Goal: Transaction & Acquisition: Book appointment/travel/reservation

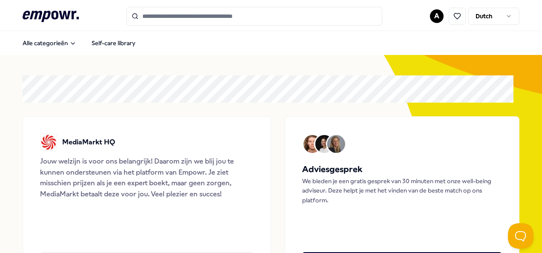
click at [509, 15] on html ".empowr-logo_svg__cls-1{fill:#03032f} A Dutch Alle categorieën Self-care librar…" at bounding box center [271, 126] width 542 height 253
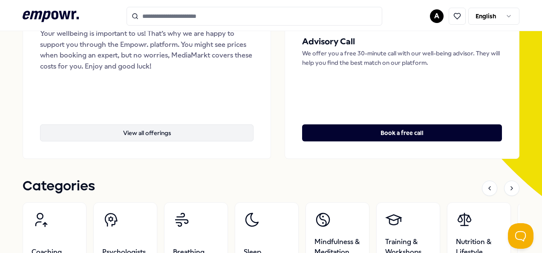
click at [147, 131] on button "View all offerings" at bounding box center [146, 132] width 213 height 17
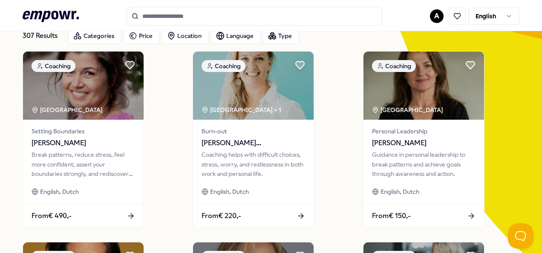
scroll to position [98, 0]
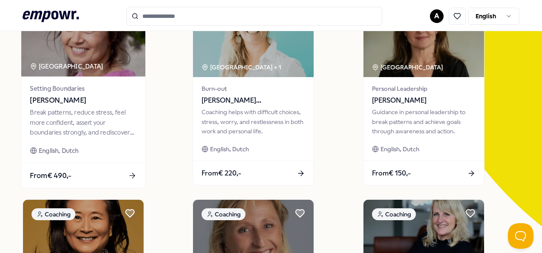
click at [70, 101] on span "Astrid van Spronsen" at bounding box center [83, 100] width 106 height 11
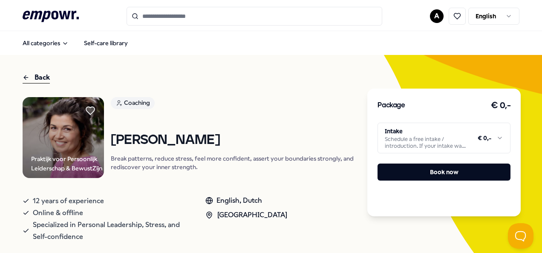
click at [493, 142] on html ".empowr-logo_svg__cls-1{fill:#03032f} A English All categories Self-care librar…" at bounding box center [271, 126] width 542 height 253
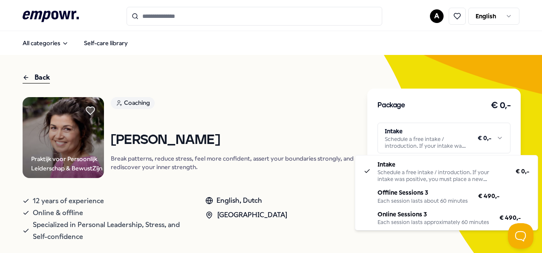
click at [310, 72] on html ".empowr-logo_svg__cls-1{fill:#03032f} A English All categories Self-care librar…" at bounding box center [271, 126] width 542 height 253
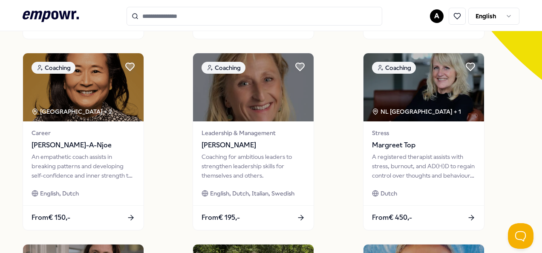
scroll to position [256, 0]
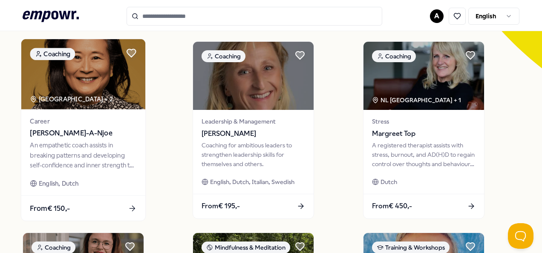
click at [87, 141] on div "An empathetic coach assists in breaking patterns and developing self-confidence…" at bounding box center [83, 155] width 106 height 29
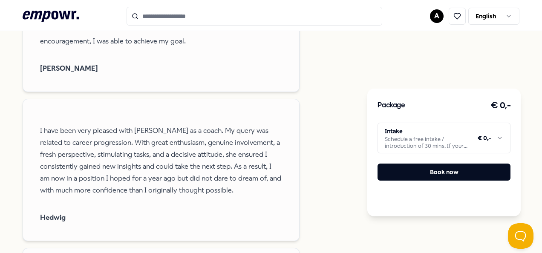
scroll to position [566, 0]
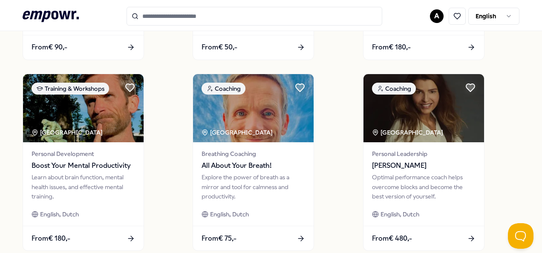
scroll to position [651, 0]
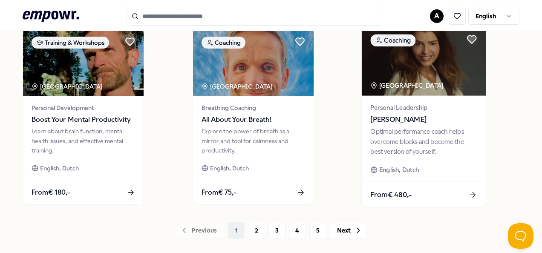
click at [428, 138] on div "Optimal performance coach helps overcome blocks and become the best version of …" at bounding box center [423, 141] width 106 height 29
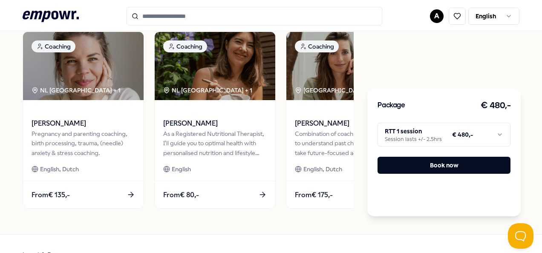
scroll to position [566, 0]
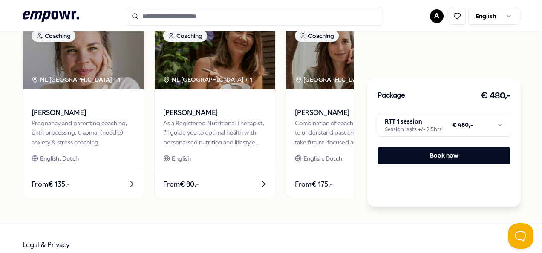
click at [500, 125] on html ".empowr-logo_svg__cls-1{fill:#03032f} A English All categories Self-care librar…" at bounding box center [271, 126] width 542 height 253
click at [450, 72] on html ".empowr-logo_svg__cls-1{fill:#03032f} A English All categories Self-care librar…" at bounding box center [271, 126] width 542 height 253
click at [493, 122] on html ".empowr-logo_svg__cls-1{fill:#03032f} A English All categories Self-care librar…" at bounding box center [271, 126] width 542 height 253
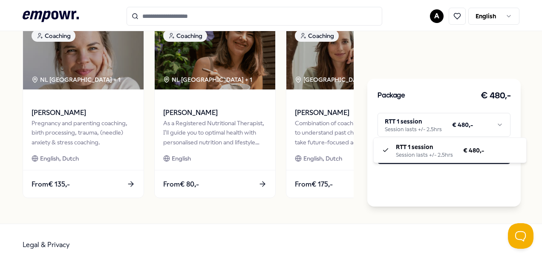
click at [445, 70] on html ".empowr-logo_svg__cls-1{fill:#03032f} A English All categories Self-care librar…" at bounding box center [271, 126] width 542 height 253
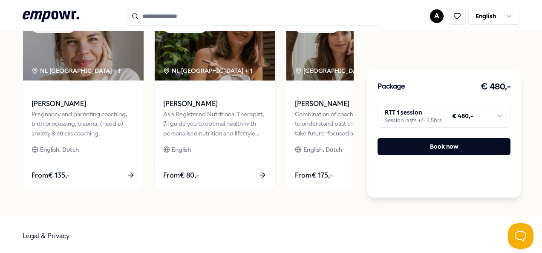
scroll to position [578, 0]
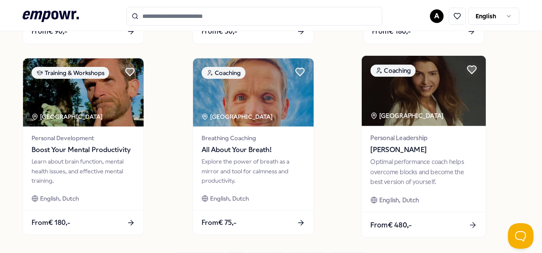
scroll to position [663, 0]
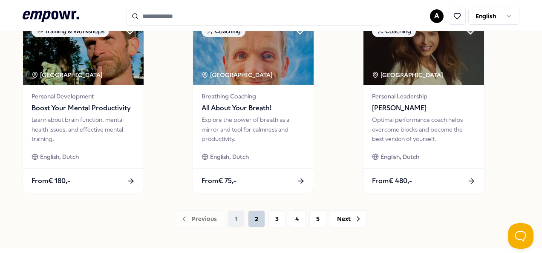
click at [254, 219] on button "2" at bounding box center [256, 218] width 17 height 17
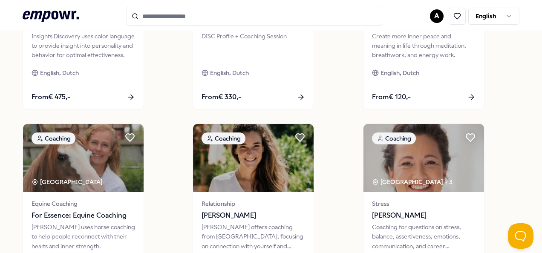
scroll to position [66, 0]
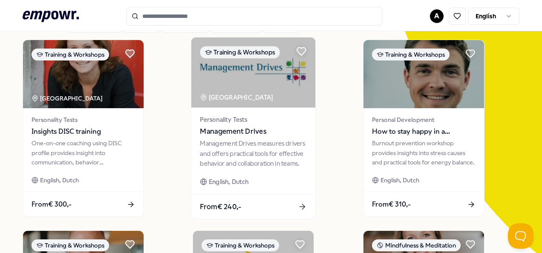
click at [262, 147] on div "Management Drives measures drivers and offers practical tools for effective beh…" at bounding box center [253, 153] width 106 height 29
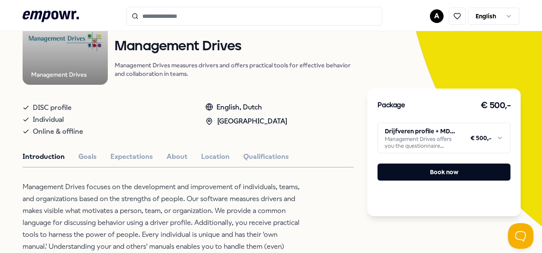
scroll to position [140, 0]
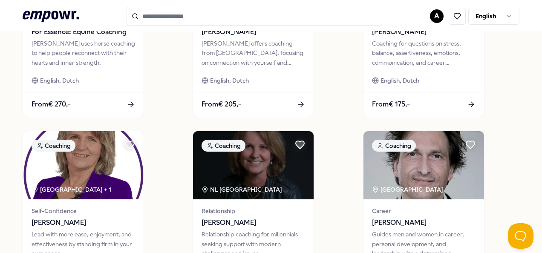
scroll to position [651, 0]
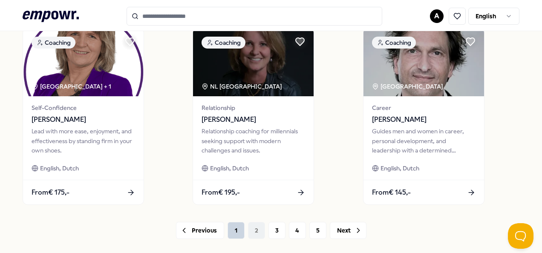
click at [233, 229] on button "1" at bounding box center [235, 230] width 17 height 17
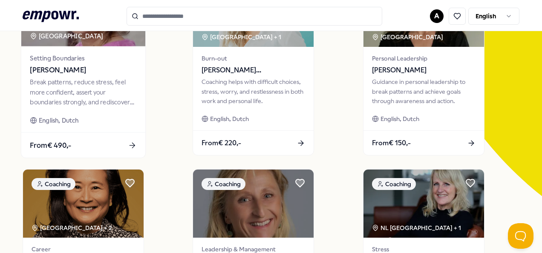
click at [113, 141] on div "From € 490,-" at bounding box center [83, 144] width 124 height 25
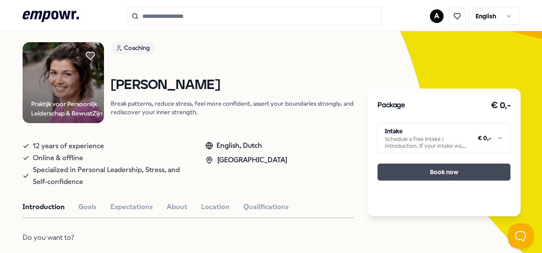
click at [460, 177] on button "Book now" at bounding box center [443, 172] width 133 height 17
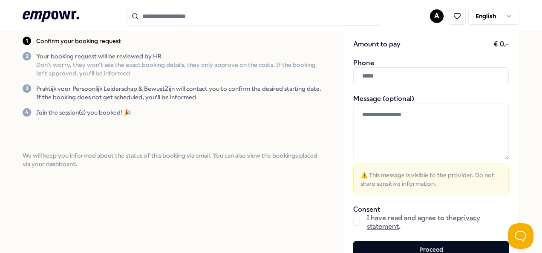
scroll to position [159, 0]
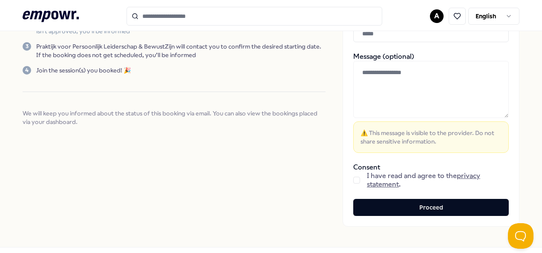
click at [353, 182] on button "button" at bounding box center [356, 180] width 7 height 7
click at [390, 197] on div "Astrid van Spronsen Intake Base price € 0,- Amount to pay € 0,- Phone Message (…" at bounding box center [430, 60] width 177 height 334
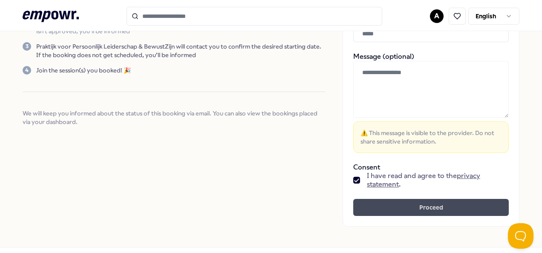
click at [399, 213] on button "Proceed" at bounding box center [430, 207] width 155 height 17
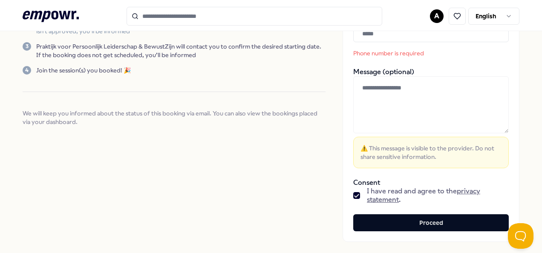
scroll to position [74, 0]
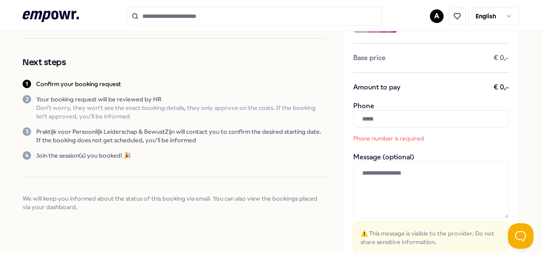
click at [391, 124] on input "text" at bounding box center [430, 118] width 155 height 17
click at [377, 118] on input "*" at bounding box center [430, 118] width 155 height 17
paste input "**********"
click at [456, 150] on div "**********" at bounding box center [430, 152] width 177 height 349
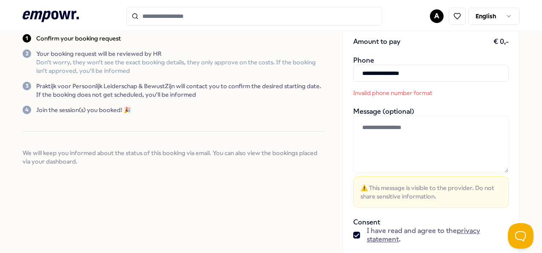
scroll to position [159, 0]
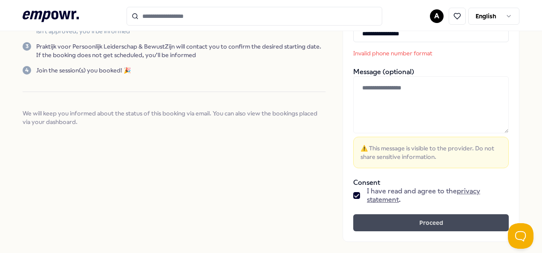
click at [426, 214] on button "Proceed" at bounding box center [430, 222] width 155 height 17
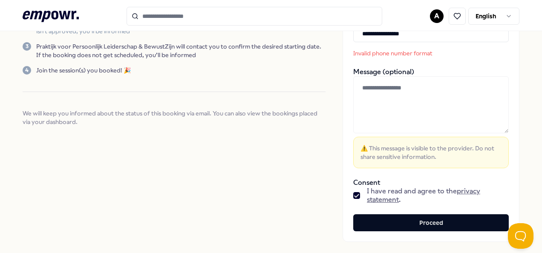
scroll to position [116, 0]
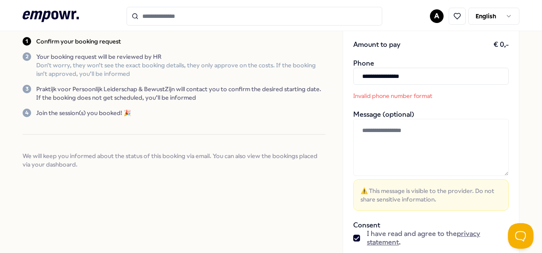
click at [359, 76] on input "**********" at bounding box center [430, 76] width 155 height 17
click at [363, 76] on input "**********" at bounding box center [430, 76] width 155 height 17
drag, startPoint x: 366, startPoint y: 76, endPoint x: 316, endPoint y: 76, distance: 49.8
click at [316, 76] on div "**********" at bounding box center [271, 110] width 497 height 390
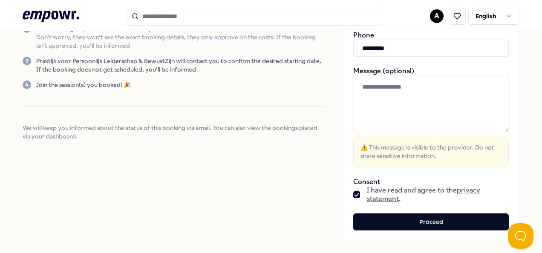
scroll to position [194, 0]
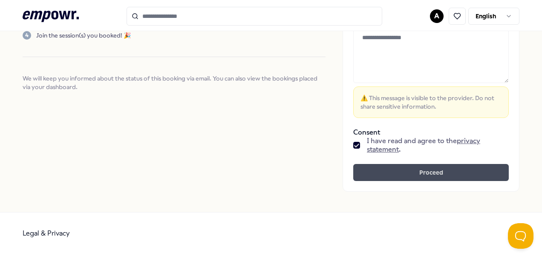
type input "**********"
click at [434, 172] on button "Proceed" at bounding box center [430, 172] width 155 height 17
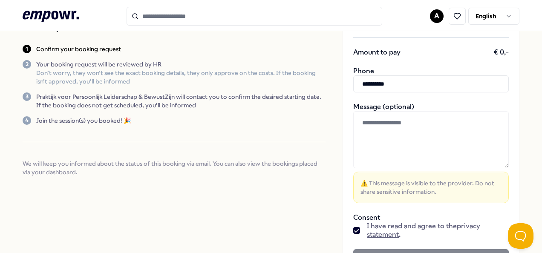
scroll to position [0, 0]
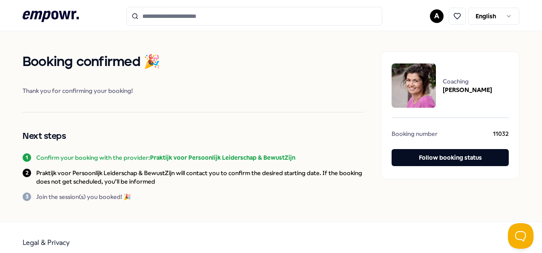
click at [58, 16] on icon ".empowr-logo_svg__cls-1{fill:#03032f}" at bounding box center [51, 17] width 56 height 16
